Goal: Task Accomplishment & Management: Use online tool/utility

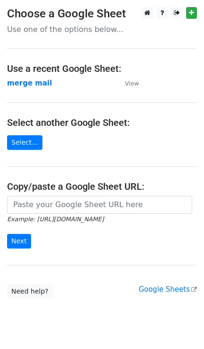
click at [31, 205] on input "url" at bounding box center [99, 205] width 185 height 18
type input "https://docs.google.com/spreadsheets/d/1g8VyfKSRLHOazcBEkO9dFXi-iUbHiwDi2brh2-3…"
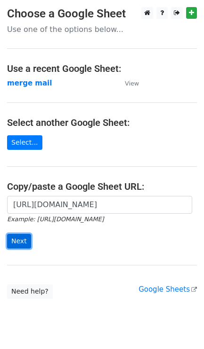
click at [18, 243] on input "Next" at bounding box center [19, 241] width 24 height 15
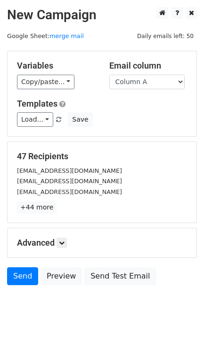
drag, startPoint x: 160, startPoint y: 78, endPoint x: 155, endPoint y: 82, distance: 6.0
click at [160, 78] on select "Column A Column B Column C Column D Column E Column F Column G Column H Column …" at bounding box center [146, 82] width 75 height 15
click at [125, 85] on select "Column A Column B Column C Column D Column E Column F Column G Column H Column …" at bounding box center [146, 82] width 75 height 15
click at [109, 75] on select "Column A Column B Column C Column D Column E Column F Column G Column H Column …" at bounding box center [146, 82] width 75 height 15
click at [64, 245] on icon at bounding box center [62, 243] width 6 height 6
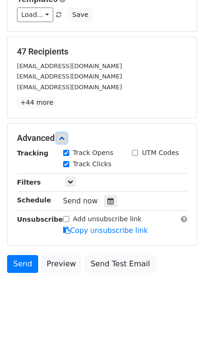
scroll to position [110, 0]
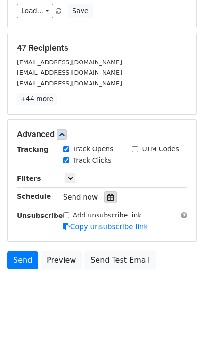
click at [107, 200] on icon at bounding box center [110, 197] width 6 height 7
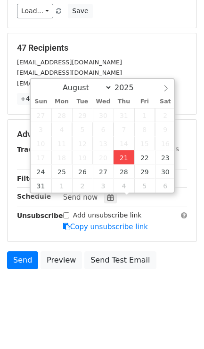
type input "2025-08-21 18:07"
type input "06"
type input "07"
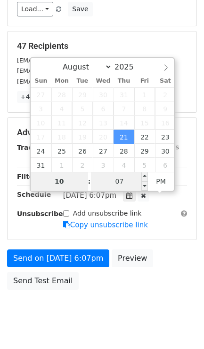
type input "10"
type input "2025-08-21 22:07"
click at [111, 181] on input "07" at bounding box center [119, 181] width 57 height 19
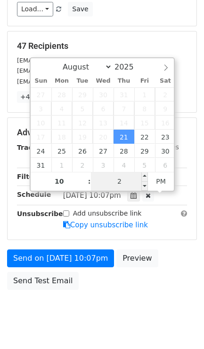
type input "25"
type input "2025-08-21 22:25"
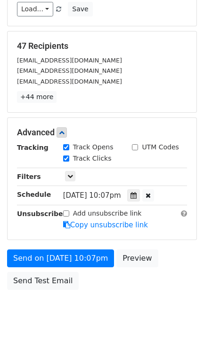
click at [68, 317] on body "New Campaign Daily emails left: 50 Google Sheet: merge mail Variables Copy/past…" at bounding box center [102, 115] width 204 height 436
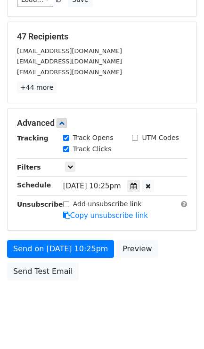
scroll to position [133, 0]
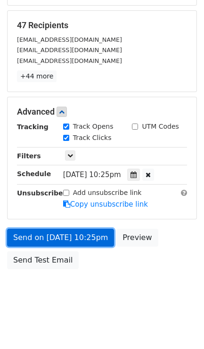
click at [31, 236] on link "Send on Aug 21 at 10:25pm" at bounding box center [60, 238] width 107 height 18
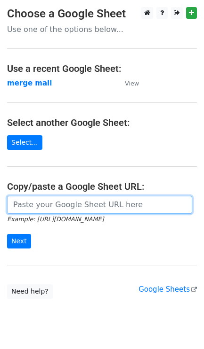
click at [53, 203] on input "url" at bounding box center [99, 205] width 185 height 18
click at [44, 213] on input "url" at bounding box center [99, 205] width 185 height 18
type input "[URL][DOMAIN_NAME]"
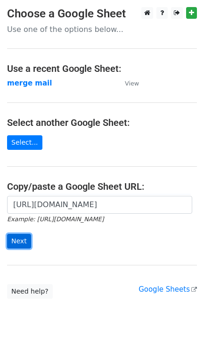
click at [16, 240] on input "Next" at bounding box center [19, 241] width 24 height 15
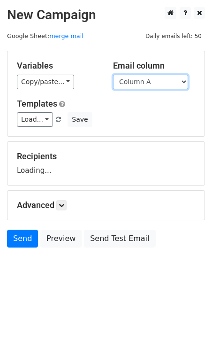
click at [152, 80] on select "Column A Column B Column C Column D Column E Column F Column G Column H Column …" at bounding box center [150, 82] width 75 height 15
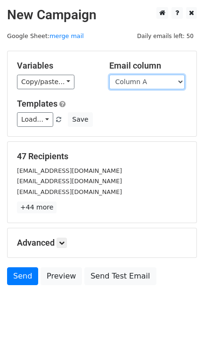
click at [139, 83] on select "Column A Column B Column C Column D Column E Column F Column G Column H Column …" at bounding box center [146, 82] width 75 height 15
select select "Column B"
click at [109, 75] on select "Column A Column B Column C Column D Column E Column F Column G Column H Column …" at bounding box center [146, 82] width 75 height 15
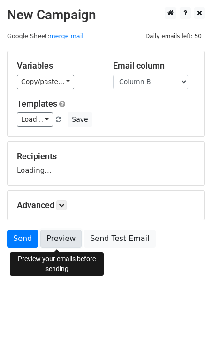
click at [61, 246] on link "Preview" at bounding box center [60, 239] width 41 height 18
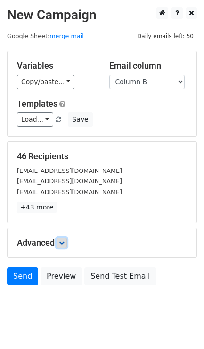
click at [63, 247] on link at bounding box center [61, 243] width 10 height 10
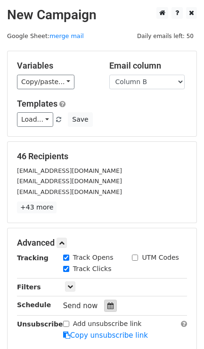
click at [109, 303] on div at bounding box center [110, 306] width 13 height 12
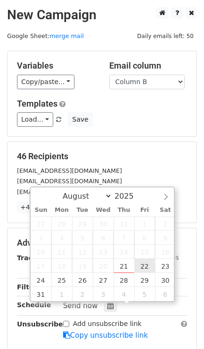
type input "2025-08-22 12:00"
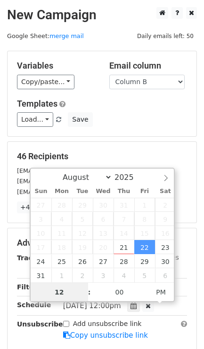
scroll to position [0, 0]
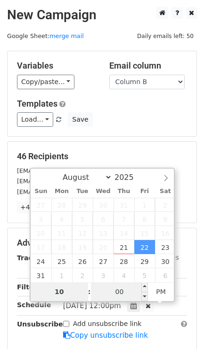
type input "10"
type input "2025-08-22 22:00"
click at [119, 292] on input "00" at bounding box center [119, 292] width 57 height 19
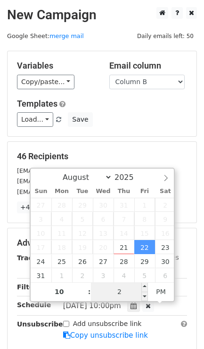
type input "27"
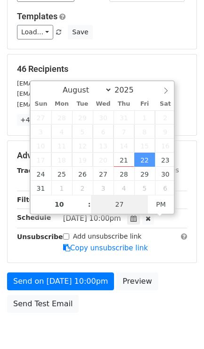
scroll to position [118, 0]
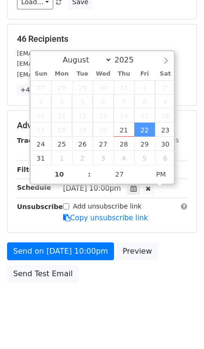
type input "2025-08-22 22:27"
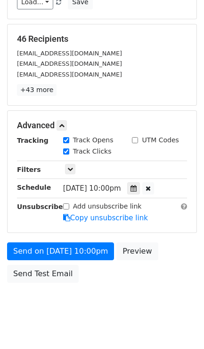
click at [120, 305] on body "New Campaign Daily emails left: 50 Google Sheet: merge mail Variables Copy/past…" at bounding box center [102, 108] width 204 height 436
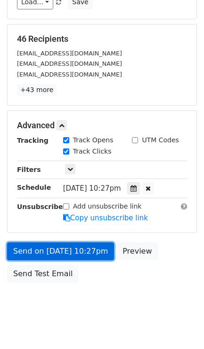
click at [41, 256] on link "Send on Aug 22 at 10:27pm" at bounding box center [60, 252] width 107 height 18
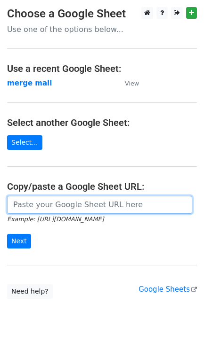
click at [42, 207] on input "url" at bounding box center [99, 205] width 185 height 18
type input "https://docs.google.com/spreadsheets/d/1g8VyfKSRLHOazcBEkO9dFXi-iUbHiwDi2brh2-3…"
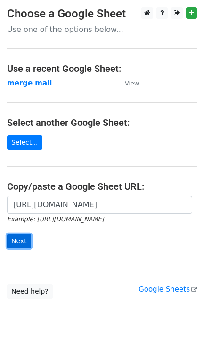
click at [24, 247] on input "Next" at bounding box center [19, 241] width 24 height 15
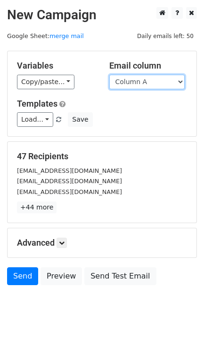
click at [136, 83] on select "Column A Column B Column C Column D Column E Column F Column G Column H Column …" at bounding box center [146, 82] width 75 height 15
select select "Column C"
click at [109, 75] on select "Column A Column B Column C Column D Column E Column F Column G Column H Column …" at bounding box center [146, 82] width 75 height 15
click at [63, 243] on h5 "Advanced" at bounding box center [102, 243] width 170 height 10
click at [61, 236] on div "Advanced Tracking Track Opens UTM Codes Track Clicks Filters Only include sprea…" at bounding box center [102, 242] width 188 height 29
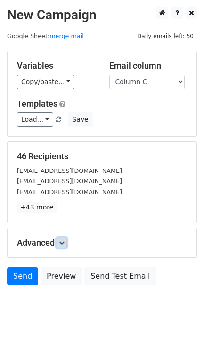
click at [59, 244] on link at bounding box center [61, 243] width 10 height 10
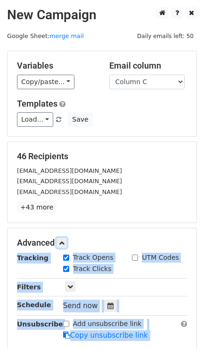
scroll to position [59, 0]
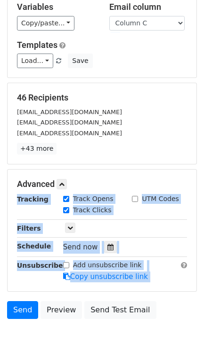
click at [102, 198] on label "Track Opens" at bounding box center [93, 199] width 40 height 10
click at [69, 198] on input "Track Opens" at bounding box center [66, 199] width 6 height 6
checkbox input "false"
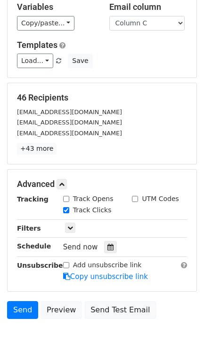
click at [92, 236] on div "Tracking Track Opens UTM Codes Track Clicks Filters Only include spreadsheet ro…" at bounding box center [102, 238] width 170 height 88
click at [107, 249] on icon at bounding box center [110, 247] width 6 height 7
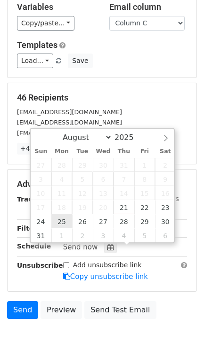
type input "2025-08-25 12:00"
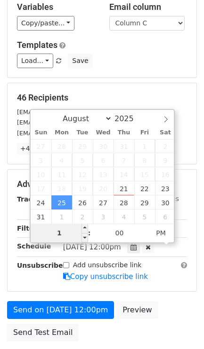
type input "10"
type input "2025-08-25 22:00"
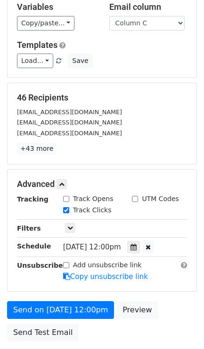
click at [88, 341] on div "Send on Aug 25 at 12:00pm Preview Send Test Email" at bounding box center [102, 323] width 204 height 45
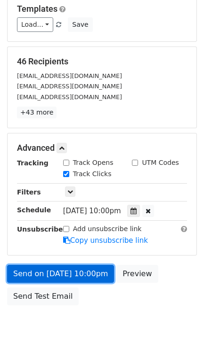
click at [42, 277] on link "Send on Aug 25 at 10:00pm" at bounding box center [60, 274] width 107 height 18
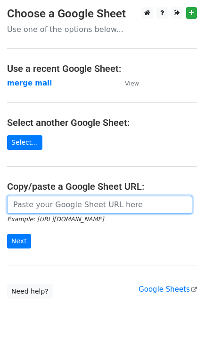
click at [58, 205] on input "url" at bounding box center [99, 205] width 185 height 18
click at [43, 210] on input "url" at bounding box center [99, 205] width 185 height 18
type input "[URL][DOMAIN_NAME]"
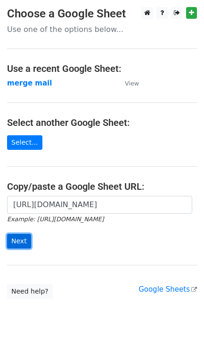
click at [18, 243] on input "Next" at bounding box center [19, 241] width 24 height 15
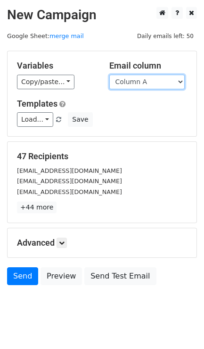
click at [169, 87] on select "Column A Column B Column C Column D Column E Column F Column G Column H Column …" at bounding box center [146, 82] width 75 height 15
select select "Column D"
click at [109, 75] on select "Column A Column B Column C Column D Column E Column F Column G Column H Column …" at bounding box center [146, 82] width 75 height 15
click at [60, 246] on link at bounding box center [61, 243] width 10 height 10
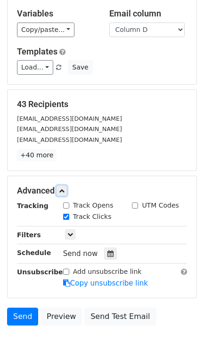
scroll to position [110, 0]
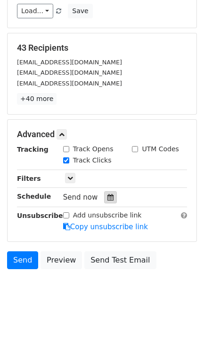
click at [104, 202] on div at bounding box center [110, 197] width 13 height 12
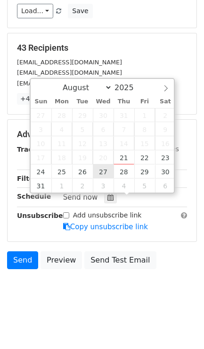
type input "[DATE] 12:00"
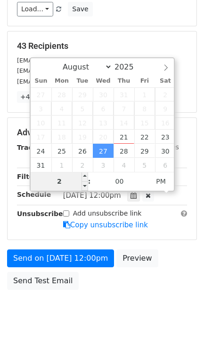
click at [62, 179] on input "2" at bounding box center [59, 181] width 57 height 19
click at [64, 185] on input "19" at bounding box center [59, 181] width 57 height 19
type input "1"
click at [64, 183] on input "Hour" at bounding box center [59, 181] width 57 height 19
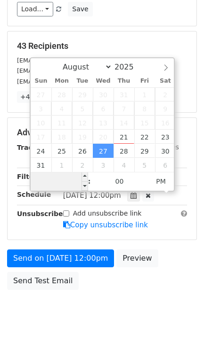
click at [64, 183] on input "Hour" at bounding box center [59, 181] width 57 height 19
type input "10"
type input "2025-08-27 22:00"
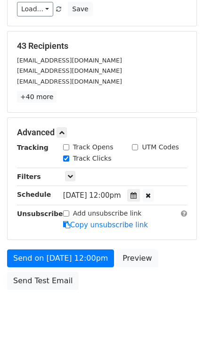
click at [84, 342] on html "New Campaign Daily emails left: 50 Google Sheet: merge mail Variables Copy/past…" at bounding box center [102, 130] width 204 height 480
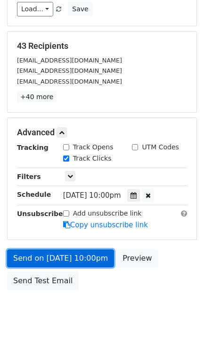
click at [64, 257] on link "Send on Aug 27 at 10:00pm" at bounding box center [60, 259] width 107 height 18
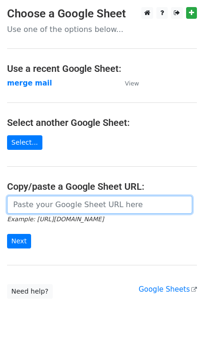
click at [71, 207] on input "url" at bounding box center [99, 205] width 185 height 18
click at [86, 198] on input "url" at bounding box center [99, 205] width 185 height 18
type input "[URL][DOMAIN_NAME]"
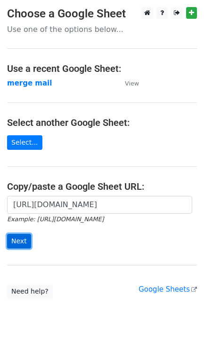
click at [20, 238] on input "Next" at bounding box center [19, 241] width 24 height 15
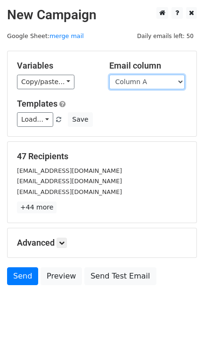
click at [149, 86] on select "Column A Column B Column C Column D Column E Column F Column G Column H Column …" at bounding box center [146, 82] width 75 height 15
select select "Column E"
click at [109, 75] on select "Column A Column B Column C Column D Column E Column F Column G Column H Column …" at bounding box center [146, 82] width 75 height 15
click at [58, 239] on div "Advanced Tracking Track Opens UTM Codes Track Clicks Filters Only include sprea…" at bounding box center [102, 242] width 188 height 29
click at [58, 240] on h5 "Advanced" at bounding box center [102, 243] width 170 height 10
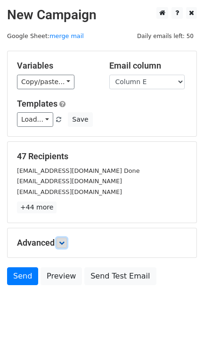
click at [63, 246] on icon at bounding box center [62, 243] width 6 height 6
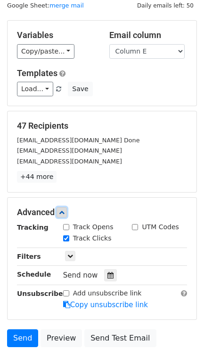
scroll to position [59, 0]
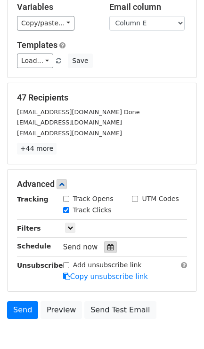
click at [110, 243] on div at bounding box center [110, 247] width 13 height 12
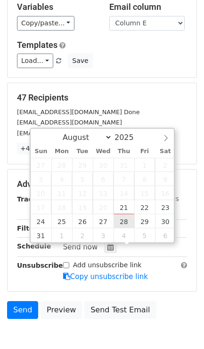
type input "2025-08-28 12:00"
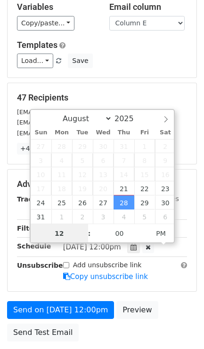
scroll to position [0, 0]
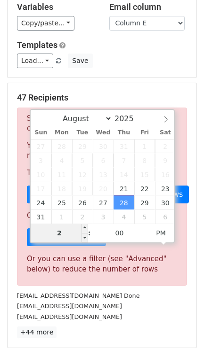
click at [57, 235] on input "2" at bounding box center [59, 233] width 57 height 19
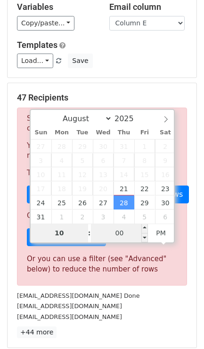
type input "10"
type input "2025-08-28 22:00"
click at [139, 228] on input "00" at bounding box center [119, 233] width 57 height 19
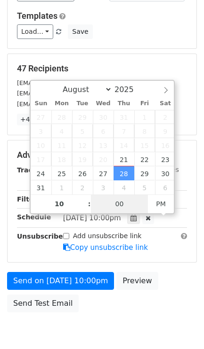
scroll to position [133, 0]
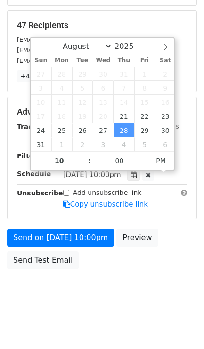
click at [90, 290] on body "New Campaign Daily emails left: 50 Google Sheet: merge mail Variables Copy/past…" at bounding box center [102, 94] width 204 height 436
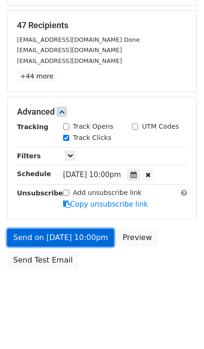
click at [75, 244] on link "Send on Aug 28 at 10:00pm" at bounding box center [60, 238] width 107 height 18
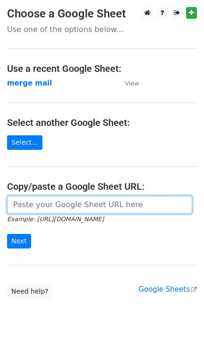
click at [150, 207] on input "url" at bounding box center [99, 205] width 185 height 18
type input "https://docs.google.com/spreadsheets/d/1g8VyfKSRLHOazcBEkO9dFXi-iUbHiwDi2brh2-3…"
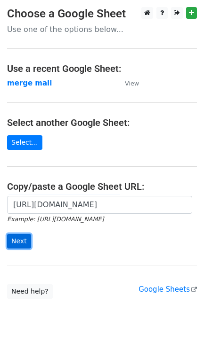
click at [28, 238] on input "Next" at bounding box center [19, 241] width 24 height 15
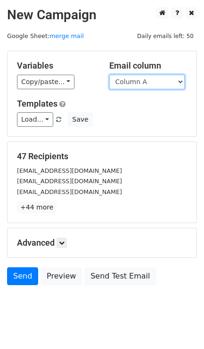
click at [166, 75] on select "Column A Column B Column C Column D Column E Column F Column G Column H Column …" at bounding box center [146, 82] width 75 height 15
select select "Column F"
click at [109, 75] on select "Column A Column B Column C Column D Column E Column F Column G Column H Column …" at bounding box center [146, 82] width 75 height 15
click at [67, 241] on link at bounding box center [61, 243] width 10 height 10
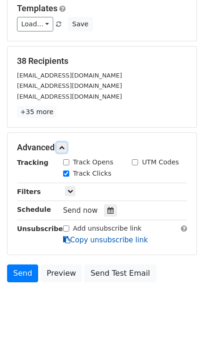
scroll to position [106, 0]
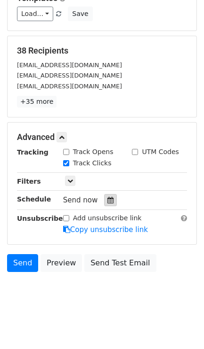
click at [107, 202] on icon at bounding box center [110, 200] width 6 height 7
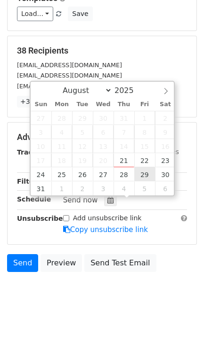
type input "[DATE] 12:00"
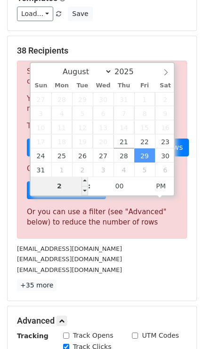
click at [55, 187] on input "2" at bounding box center [59, 186] width 57 height 19
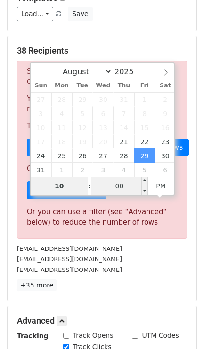
type input "10"
type input "[DATE] 22:00"
click at [108, 189] on input "00" at bounding box center [119, 186] width 57 height 19
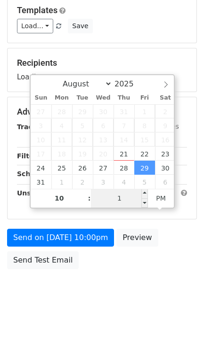
type input "11"
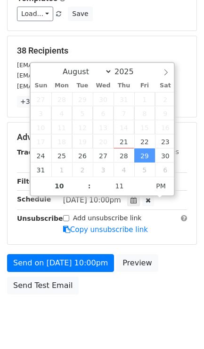
type input "[DATE] 22:11"
click at [87, 295] on div "Send on [DATE] 10:00pm Preview Send Test Email" at bounding box center [102, 276] width 204 height 45
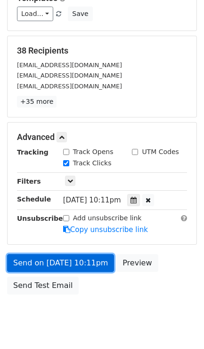
click at [52, 263] on link "Send on [DATE] 10:11pm" at bounding box center [60, 263] width 107 height 18
